Goal: Task Accomplishment & Management: Complete application form

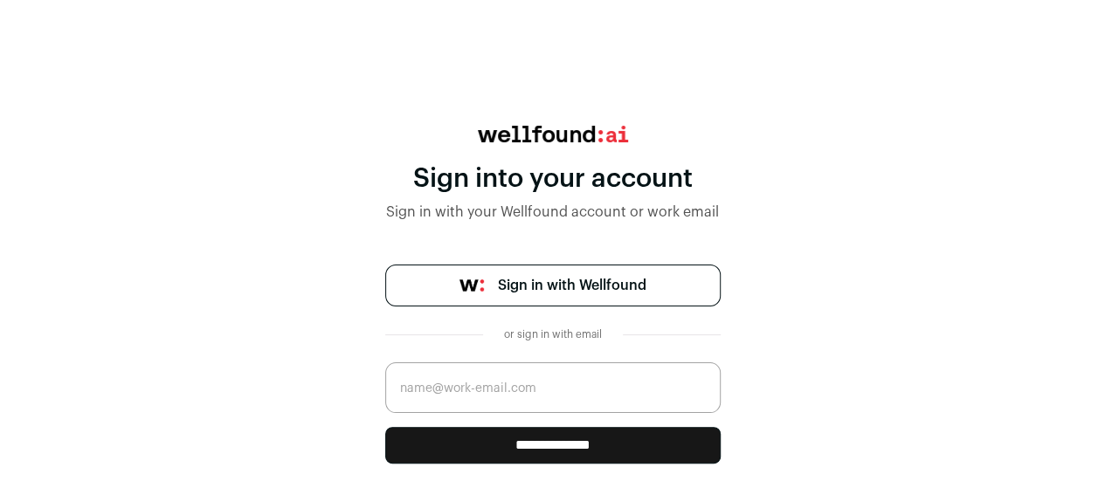
scroll to position [59, 0]
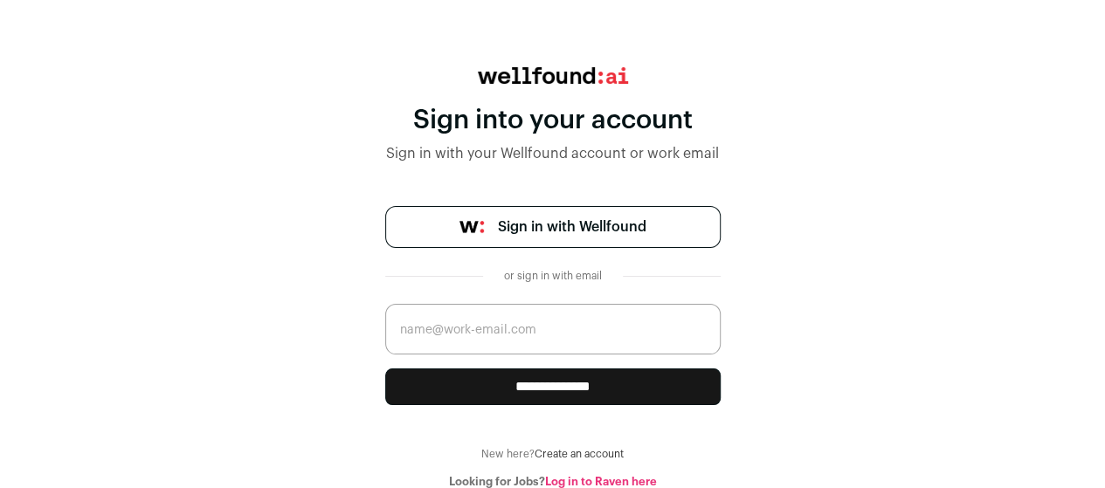
click at [587, 326] on input "email" at bounding box center [552, 329] width 335 height 51
type input "goorpearl@gmail.com"
click at [573, 379] on input "**********" at bounding box center [552, 386] width 335 height 37
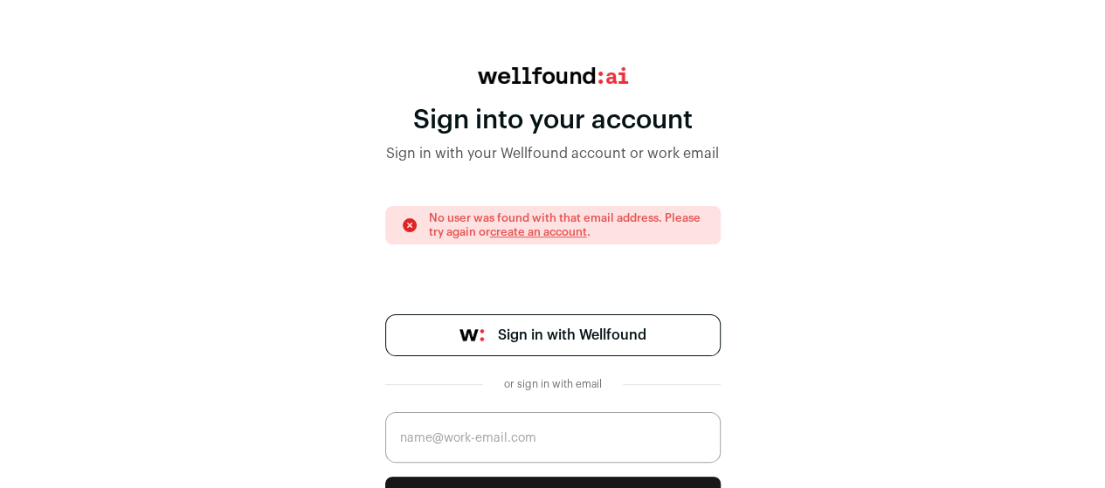
click at [561, 340] on span "Sign in with Wellfound" at bounding box center [572, 335] width 148 height 21
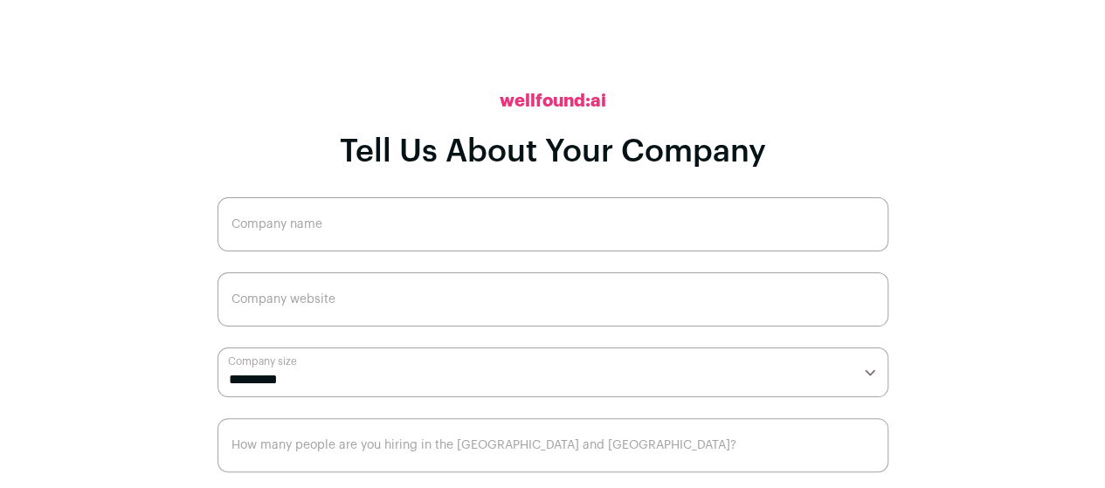
click at [676, 230] on input "Company name" at bounding box center [552, 224] width 671 height 54
